Goal: Task Accomplishment & Management: Manage account settings

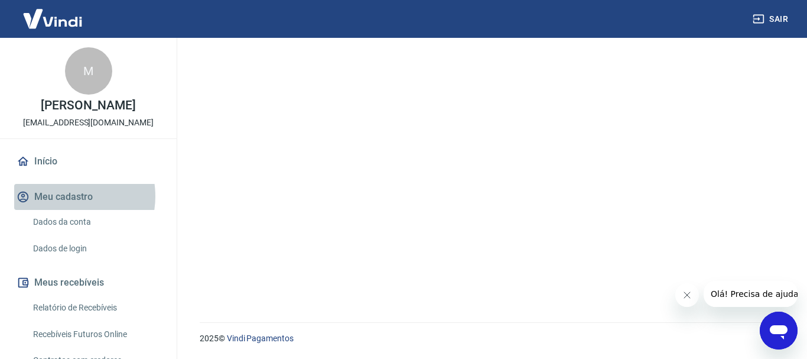
click at [66, 196] on button "Meu cadastro" at bounding box center [88, 197] width 148 height 26
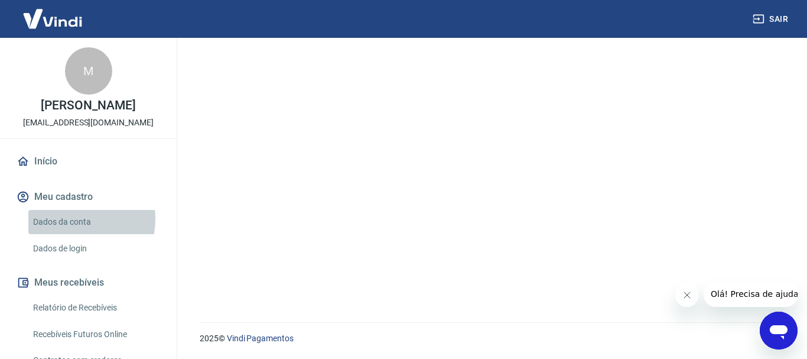
click at [66, 219] on link "Dados da conta" at bounding box center [95, 222] width 134 height 24
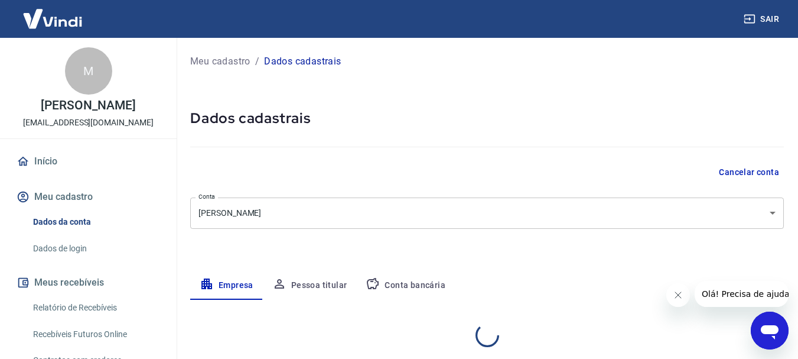
select select "SP"
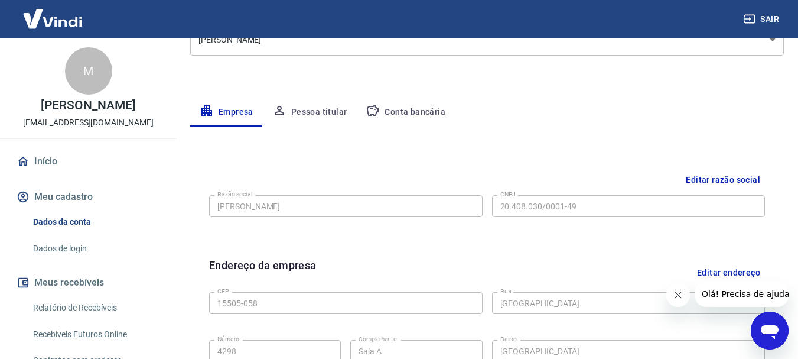
scroll to position [198, 0]
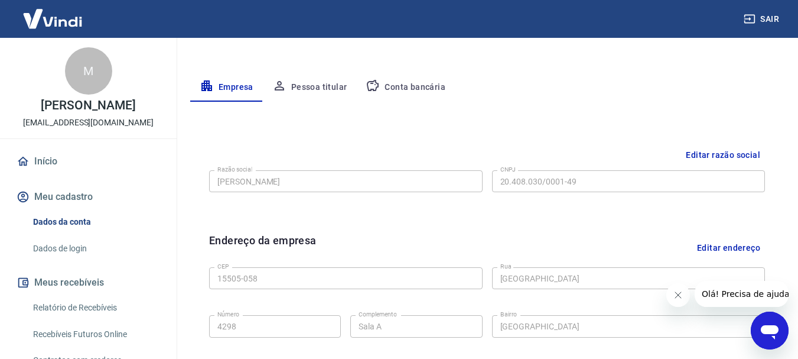
click at [708, 151] on button "Editar razão social" at bounding box center [723, 155] width 84 height 22
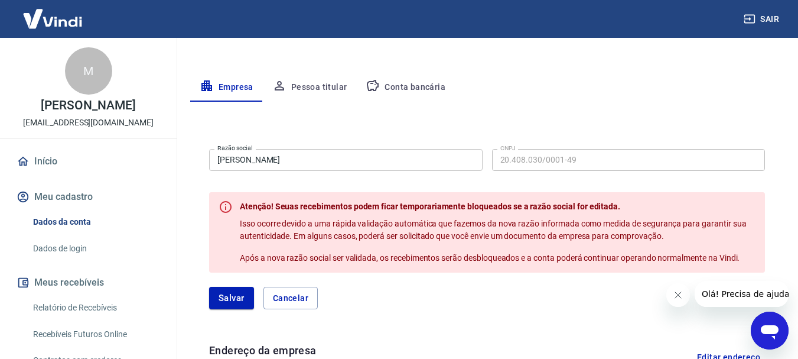
click at [340, 162] on input "[PERSON_NAME]" at bounding box center [345, 160] width 273 height 22
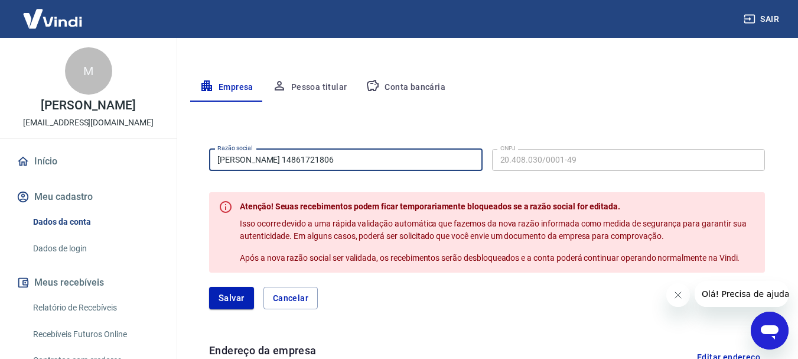
type input "[PERSON_NAME] 14861721806"
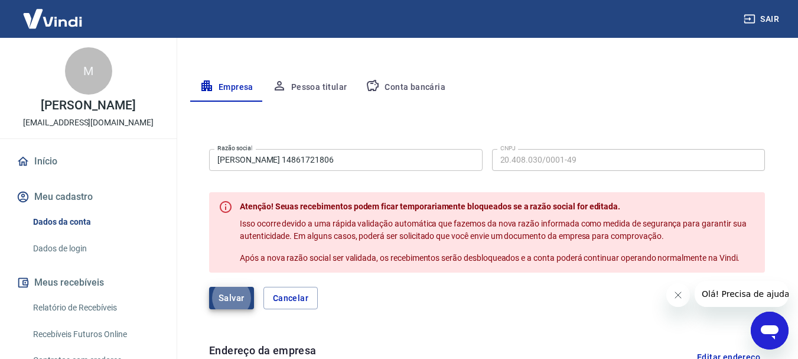
click at [233, 292] on button "Salvar" at bounding box center [231, 297] width 45 height 22
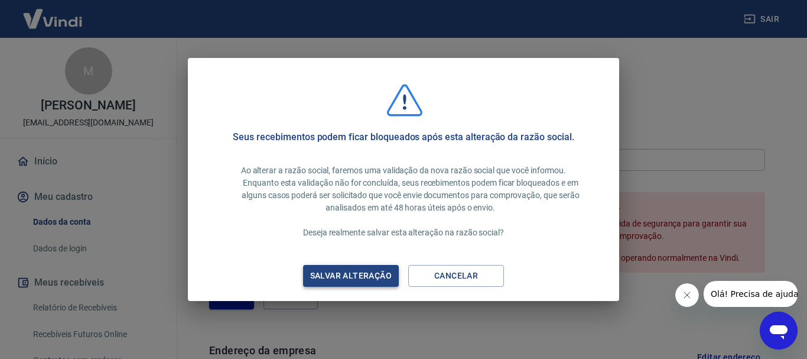
click at [373, 273] on div "Salvar alteração" at bounding box center [351, 275] width 110 height 15
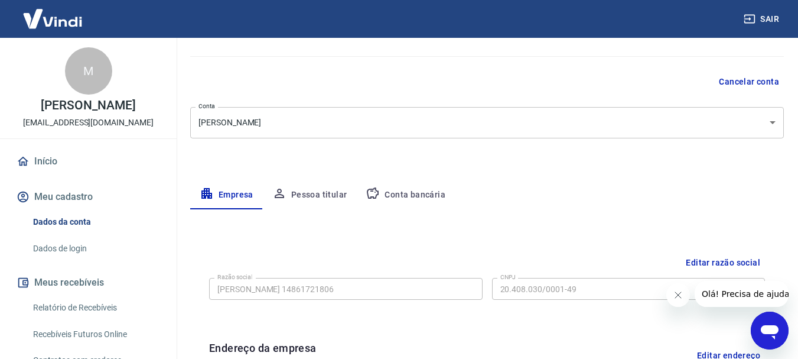
scroll to position [80, 0]
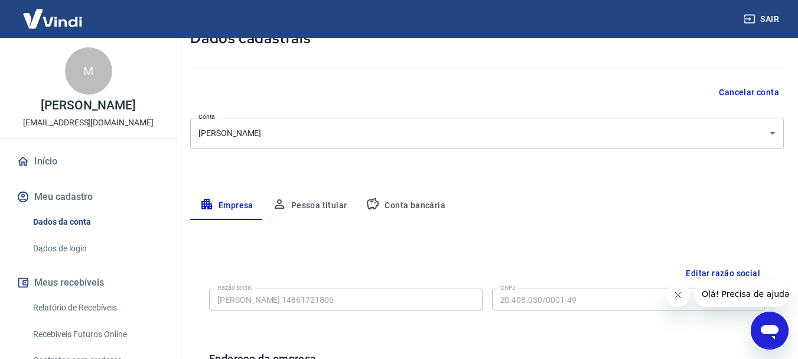
click at [318, 206] on button "Pessoa titular" at bounding box center [310, 205] width 94 height 28
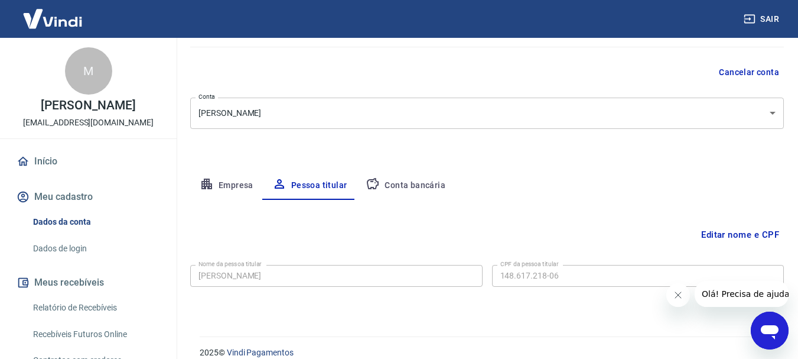
scroll to position [114, 0]
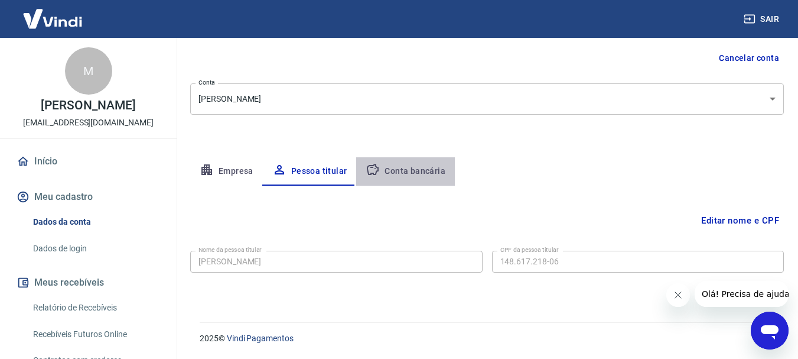
click at [415, 170] on button "Conta bancária" at bounding box center [405, 171] width 99 height 28
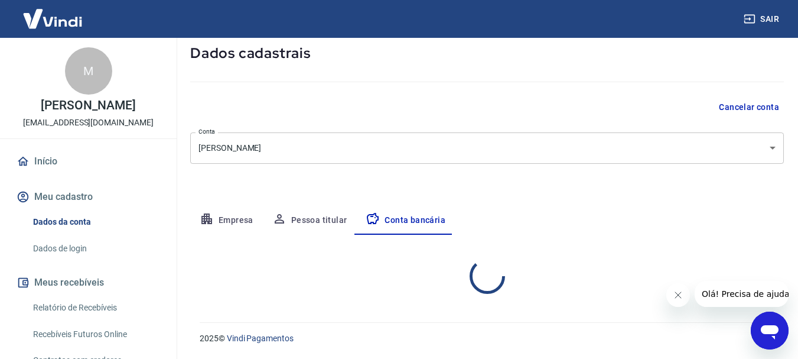
select select "1"
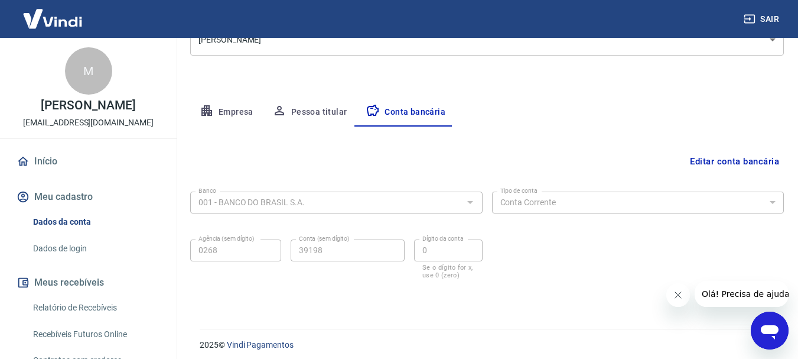
scroll to position [180, 0]
